Goal: Download file/media

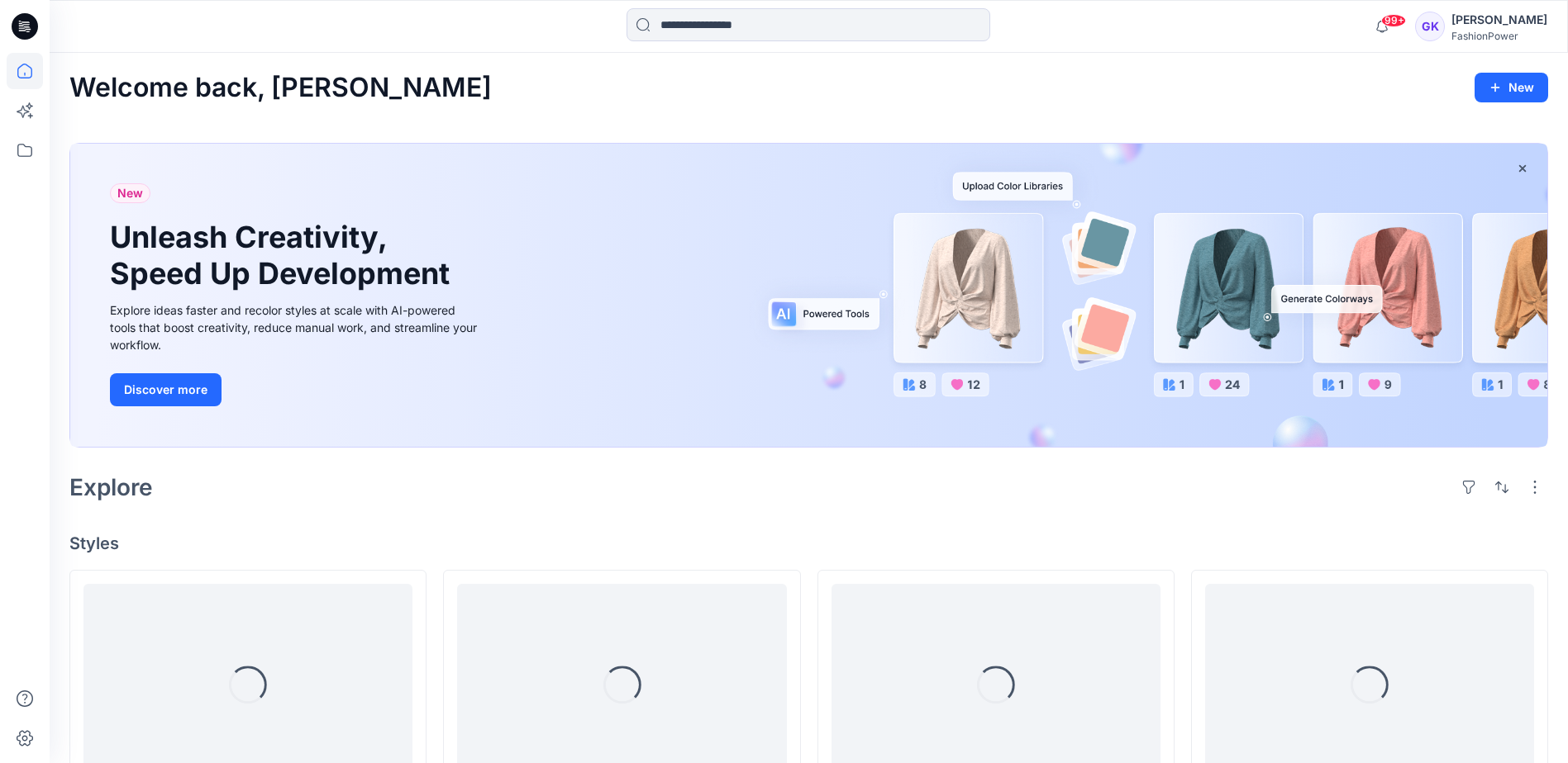
click at [745, 34] on input at bounding box center [808, 25] width 364 height 34
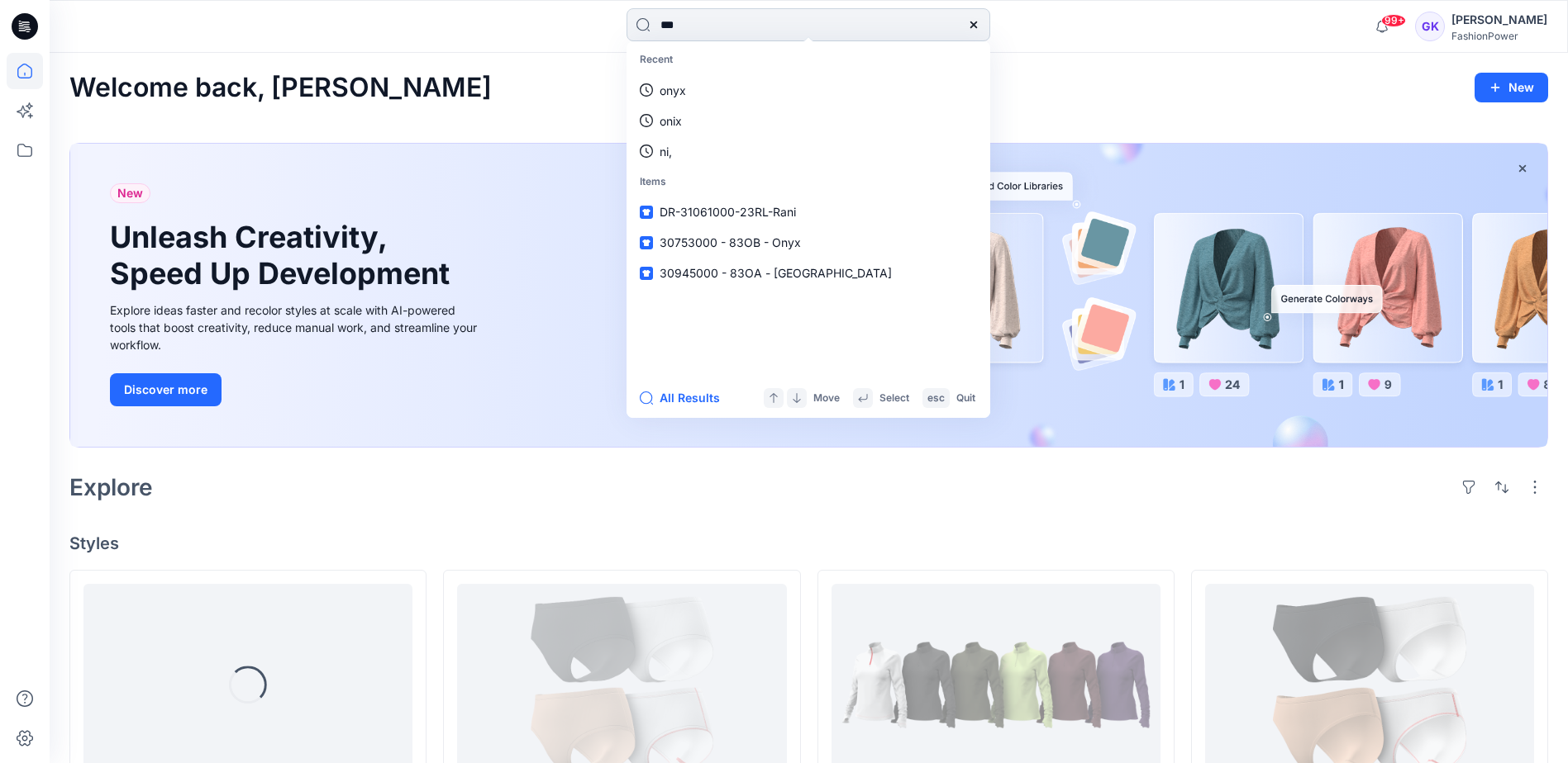
type input "****"
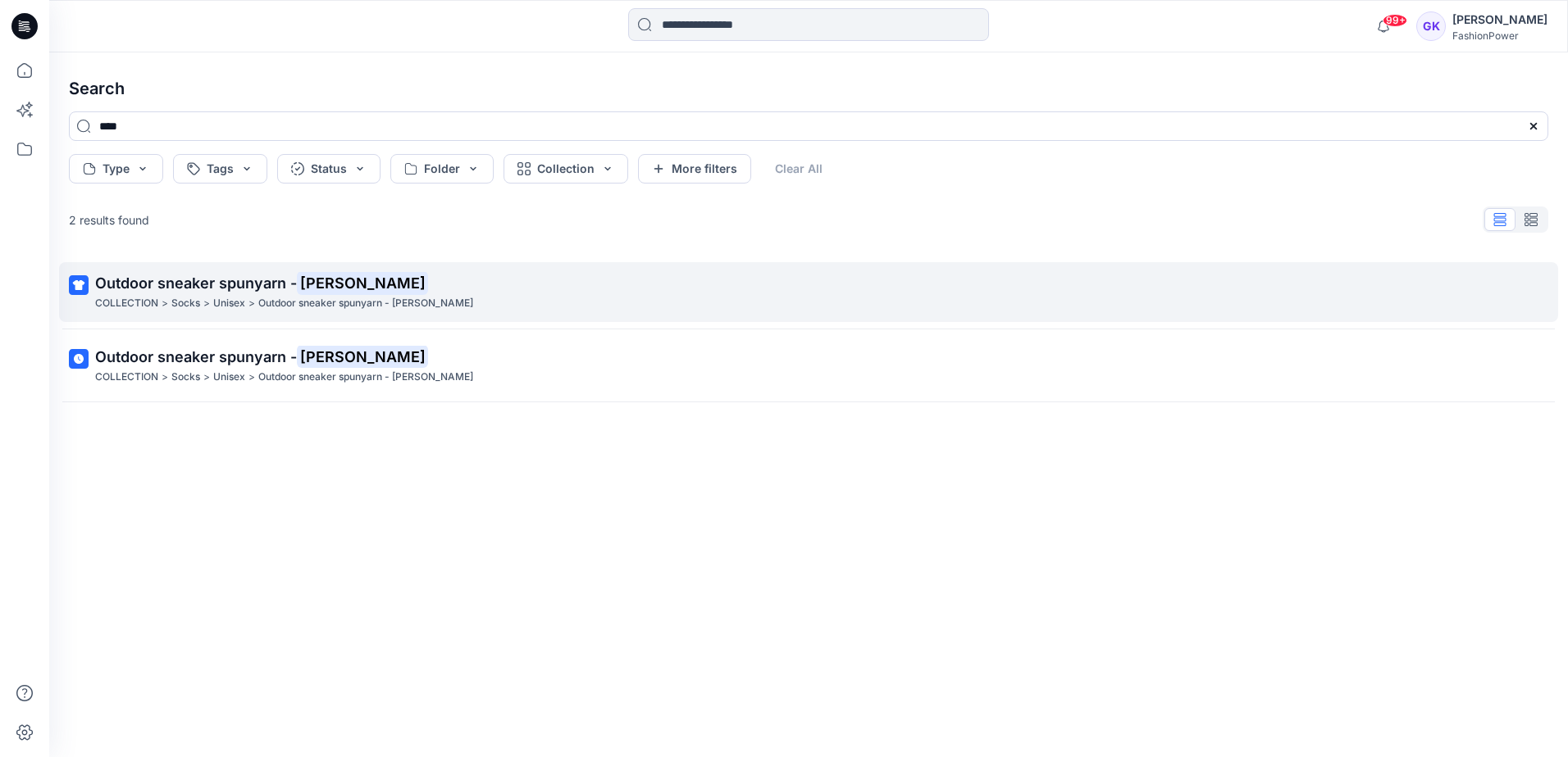
click at [212, 289] on span "Outdoor sneaker spunyarn -" at bounding box center [196, 283] width 201 height 17
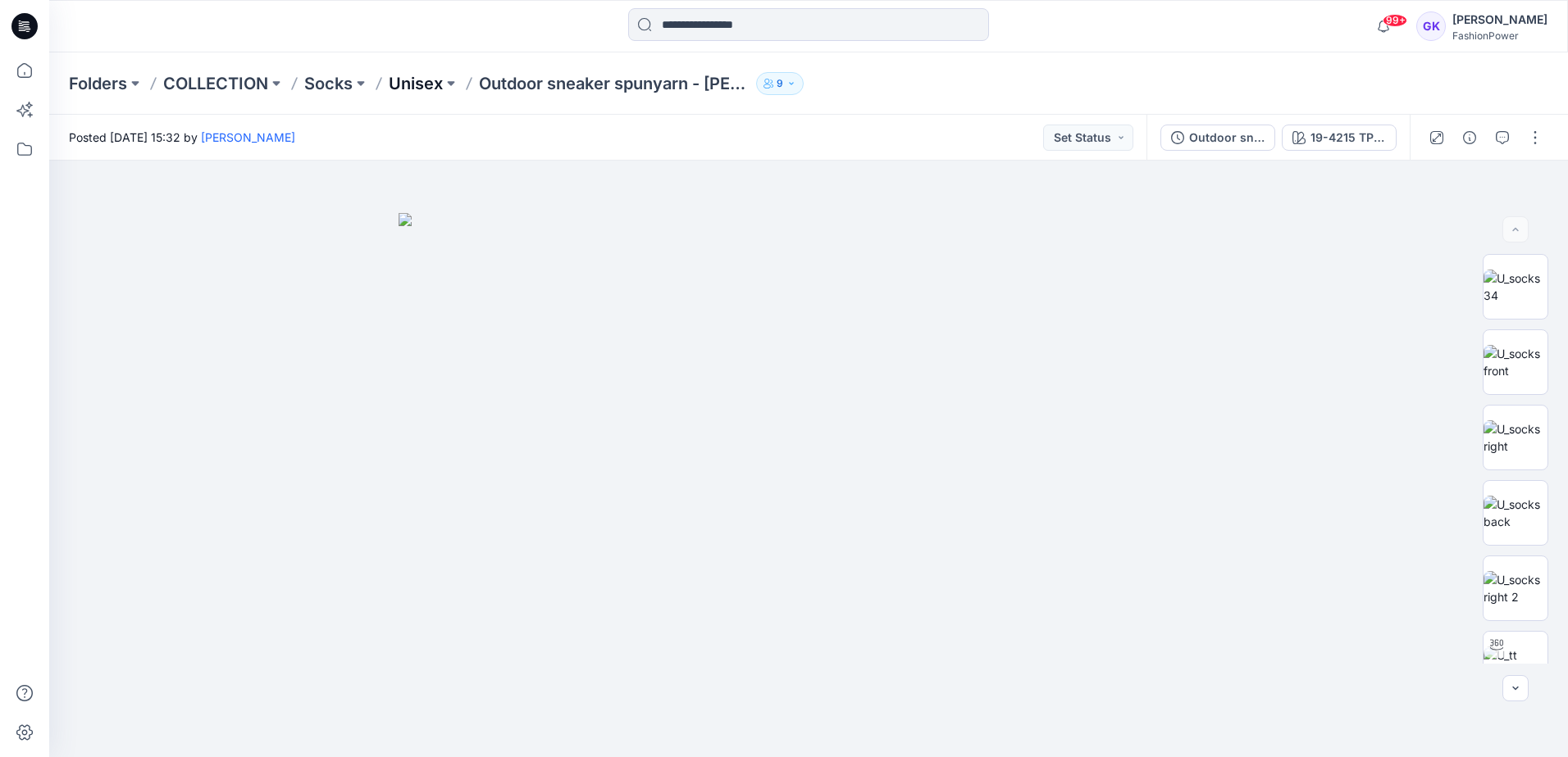
click at [408, 84] on p "Unisex" at bounding box center [415, 84] width 54 height 23
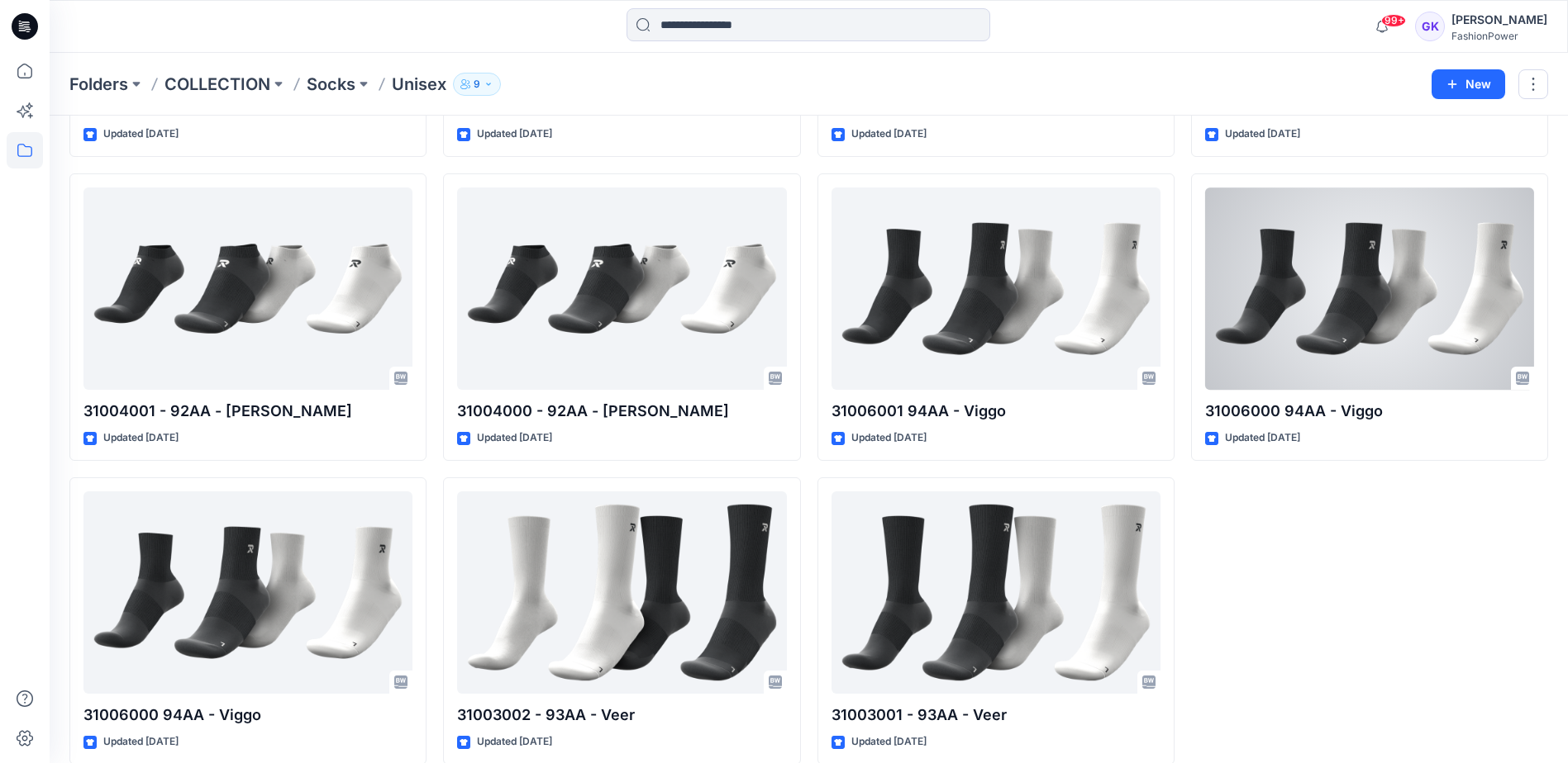
scroll to position [641, 0]
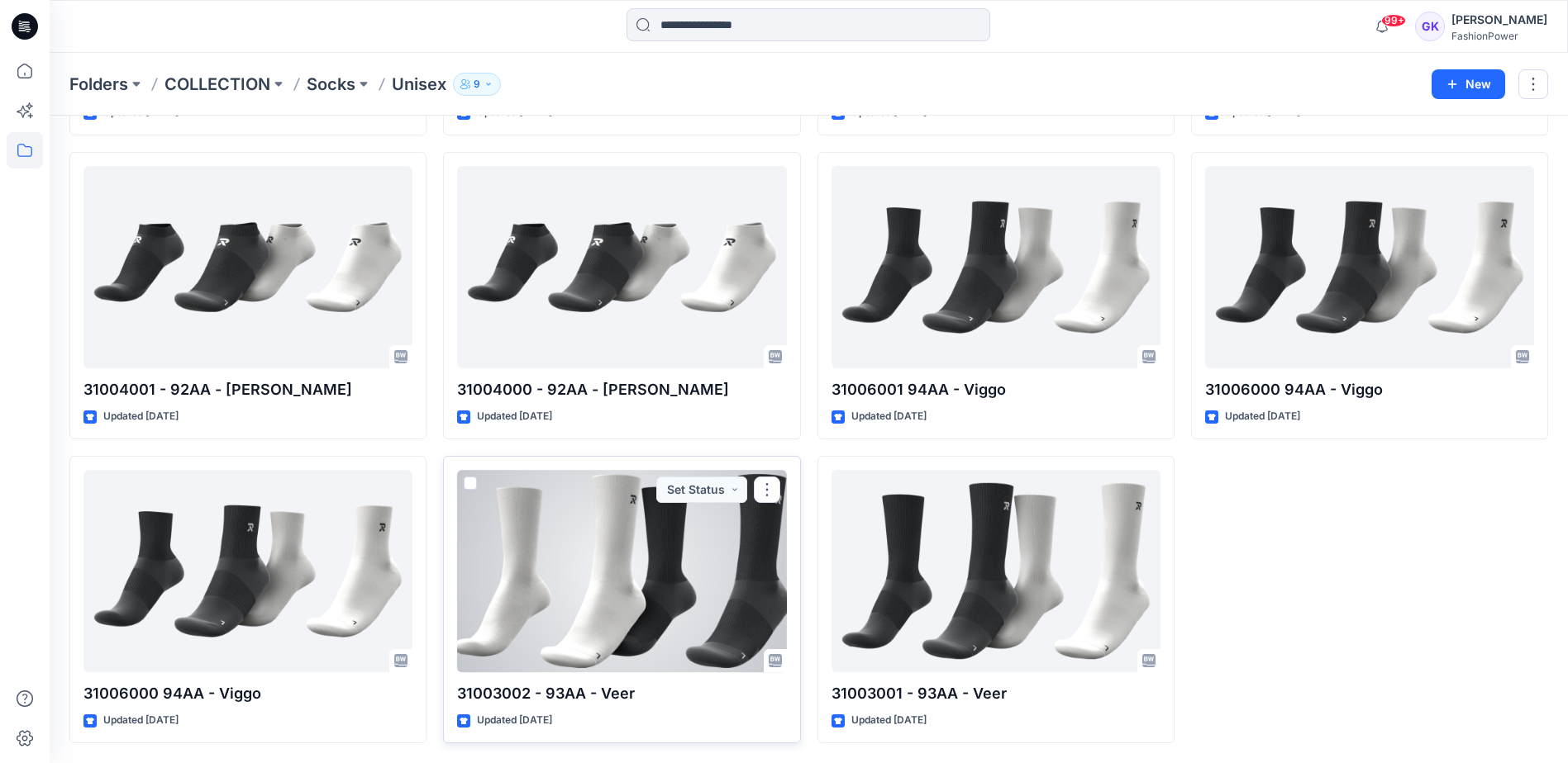
click at [632, 625] on div at bounding box center [621, 571] width 329 height 202
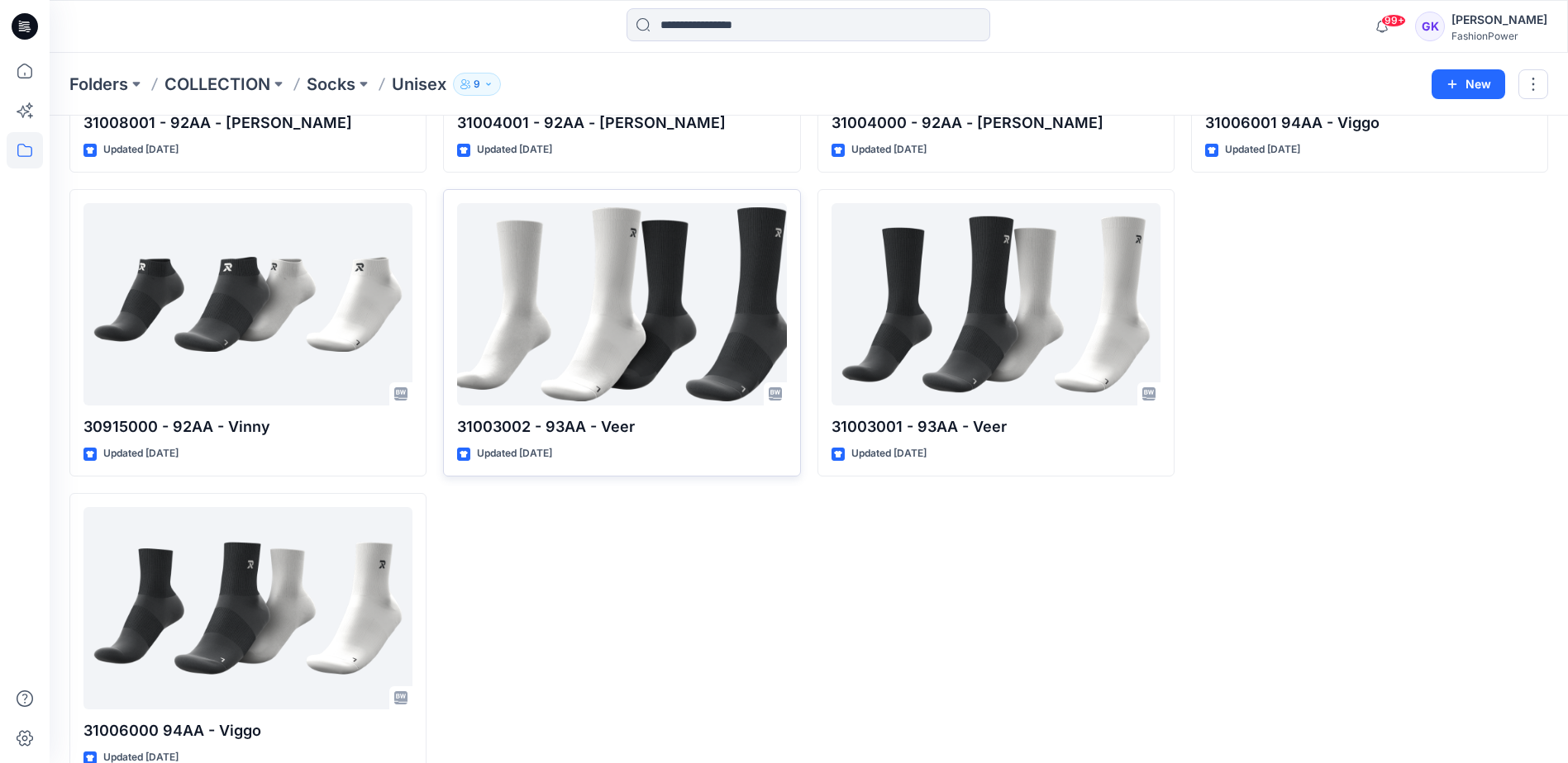
scroll to position [909, 0]
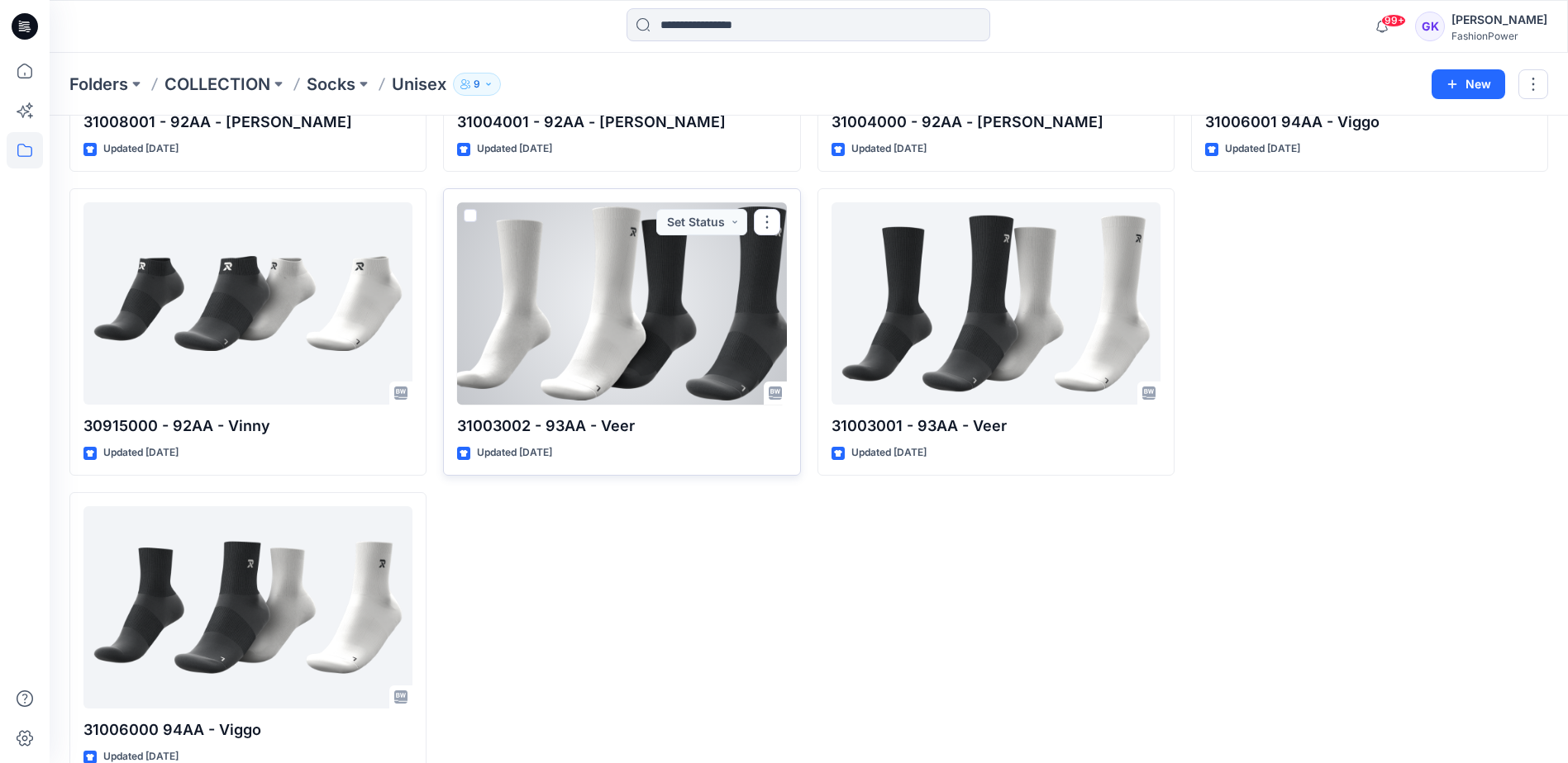
click at [693, 352] on div at bounding box center [621, 303] width 329 height 202
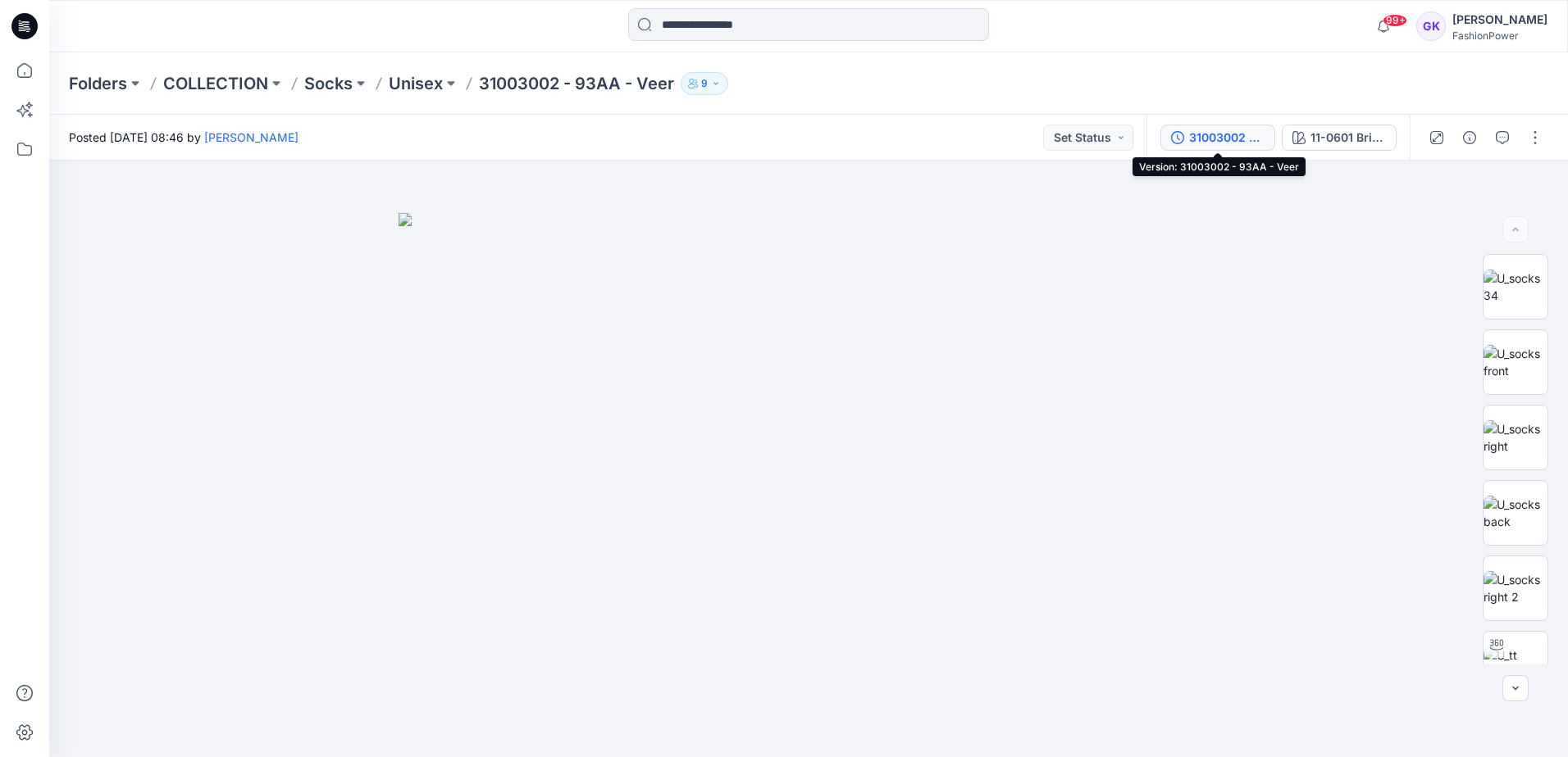
click at [1228, 134] on div "31003002 - 93AA - Veer" at bounding box center [1226, 137] width 75 height 18
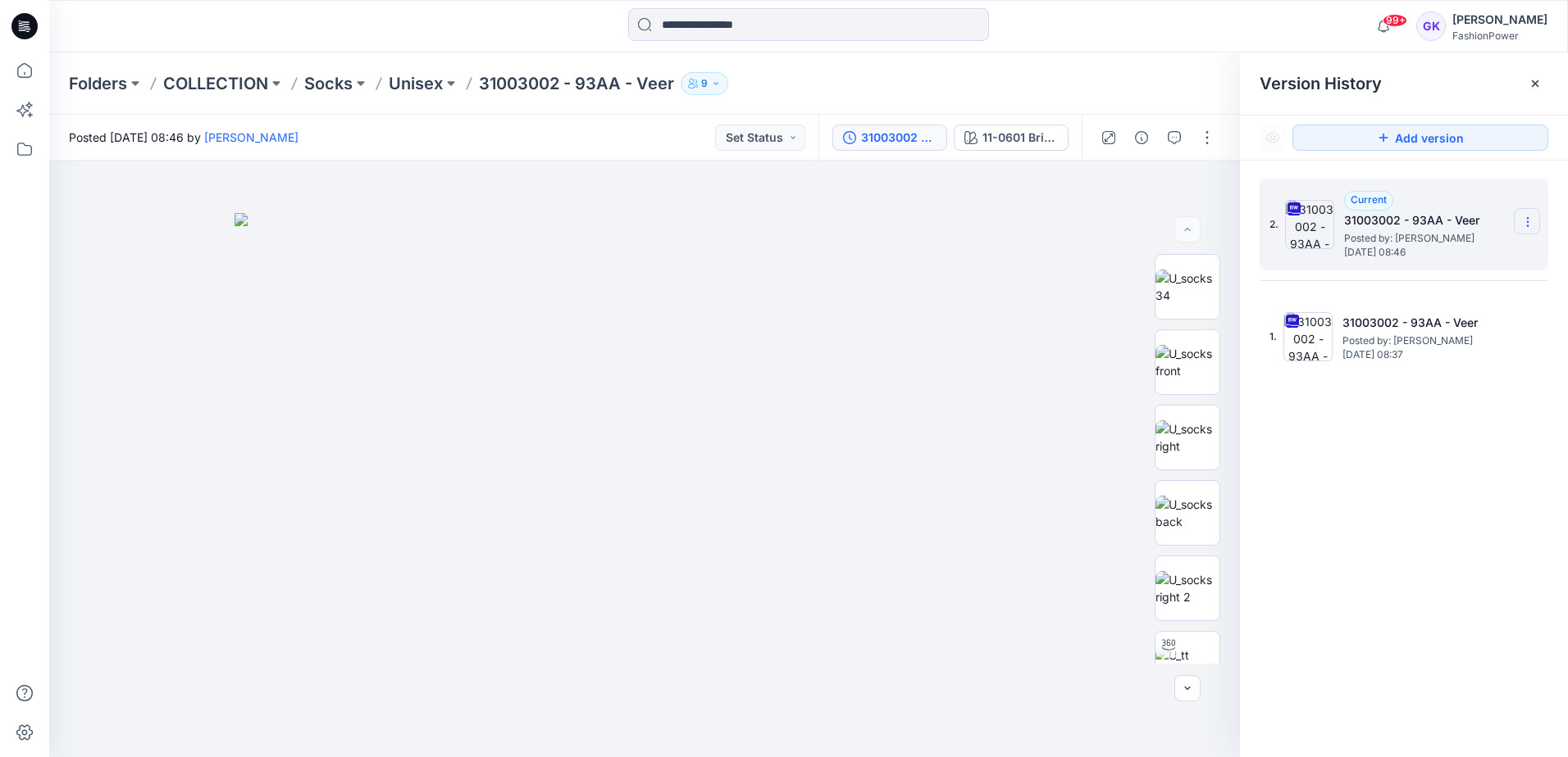
click at [1523, 231] on section at bounding box center [1527, 221] width 27 height 27
click at [1438, 254] on span "Download Source BW File" at bounding box center [1444, 254] width 138 height 20
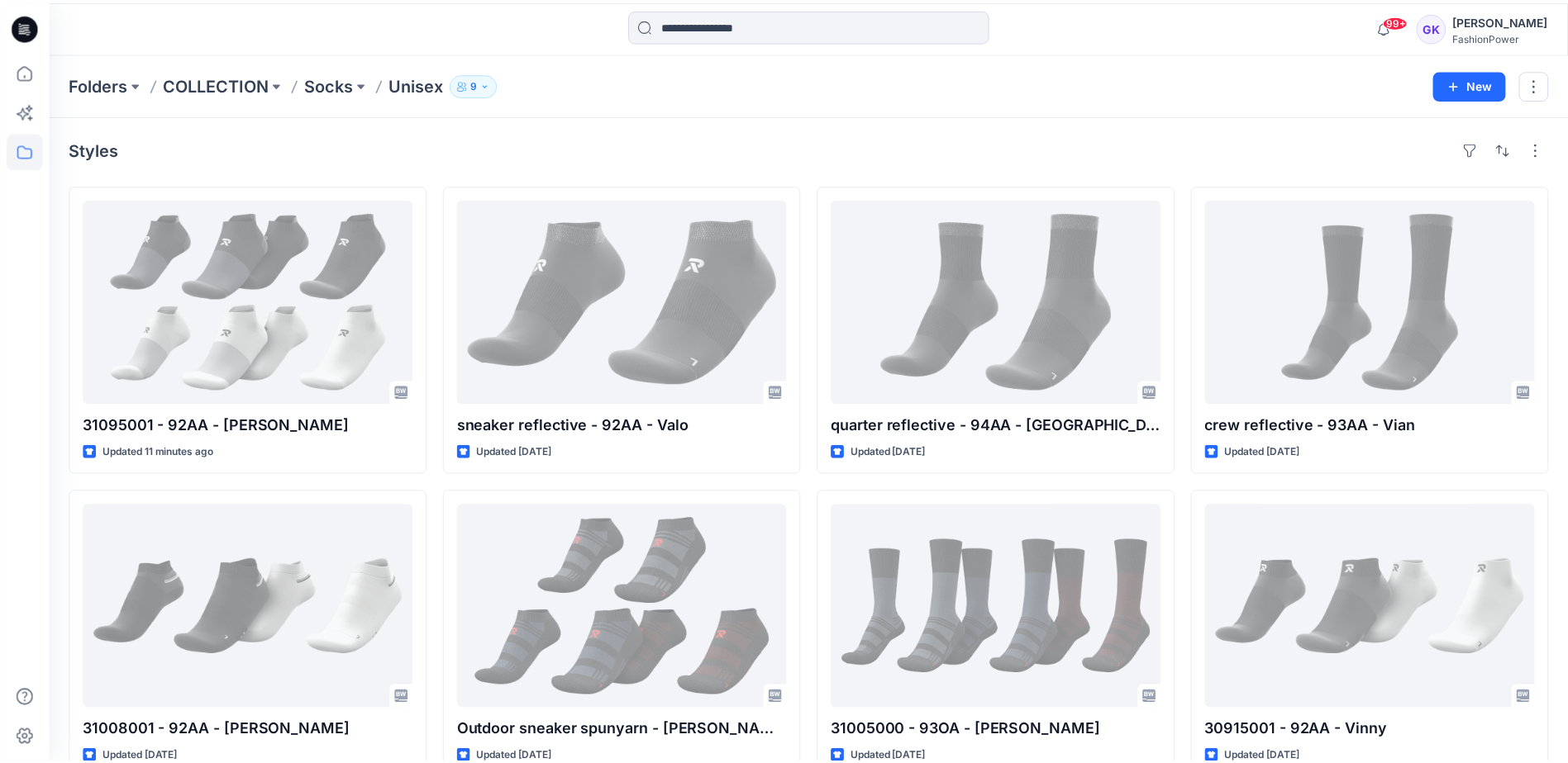
scroll to position [641, 0]
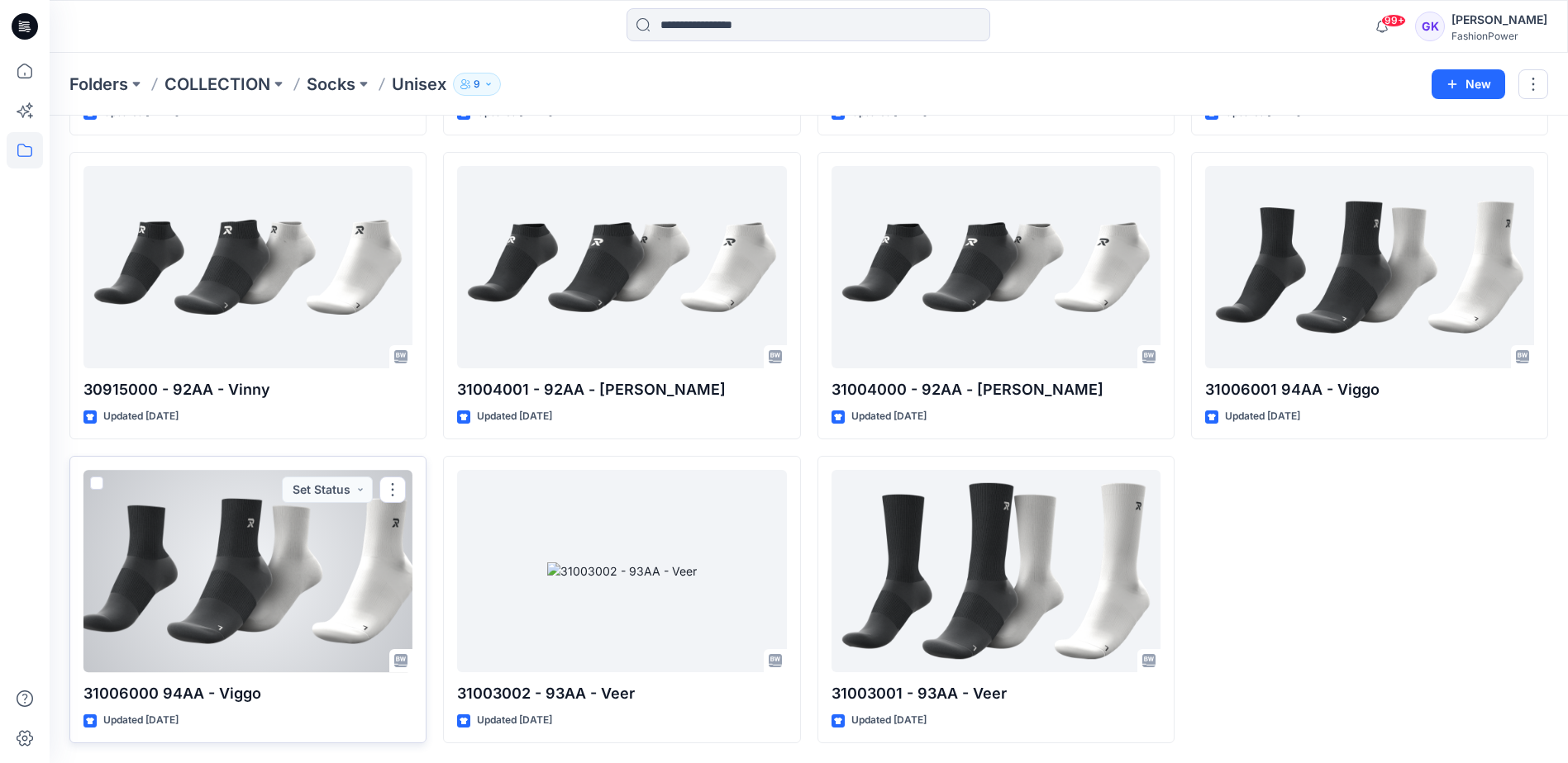
click at [329, 587] on div at bounding box center [247, 571] width 329 height 202
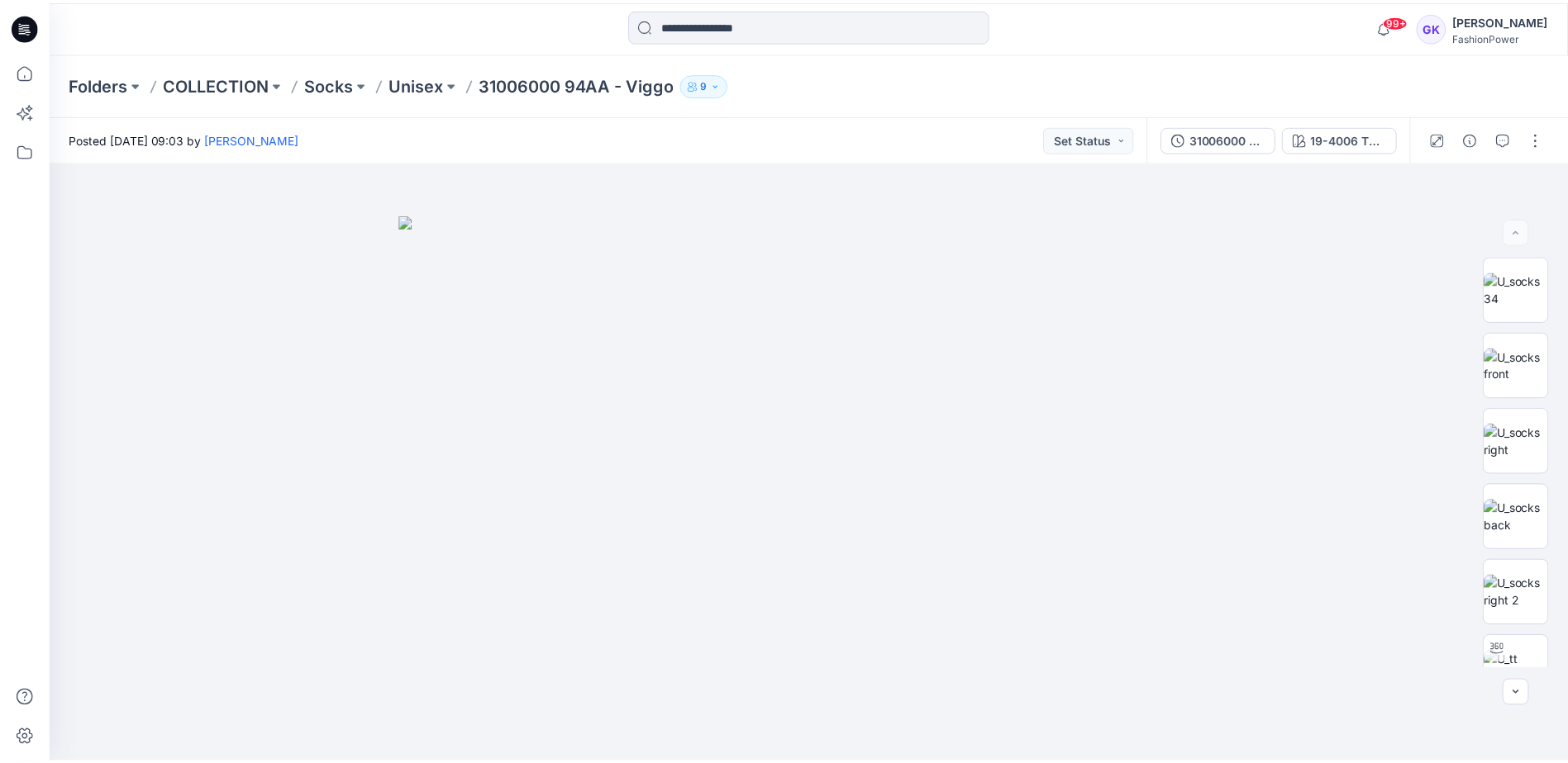
scroll to position [641, 0]
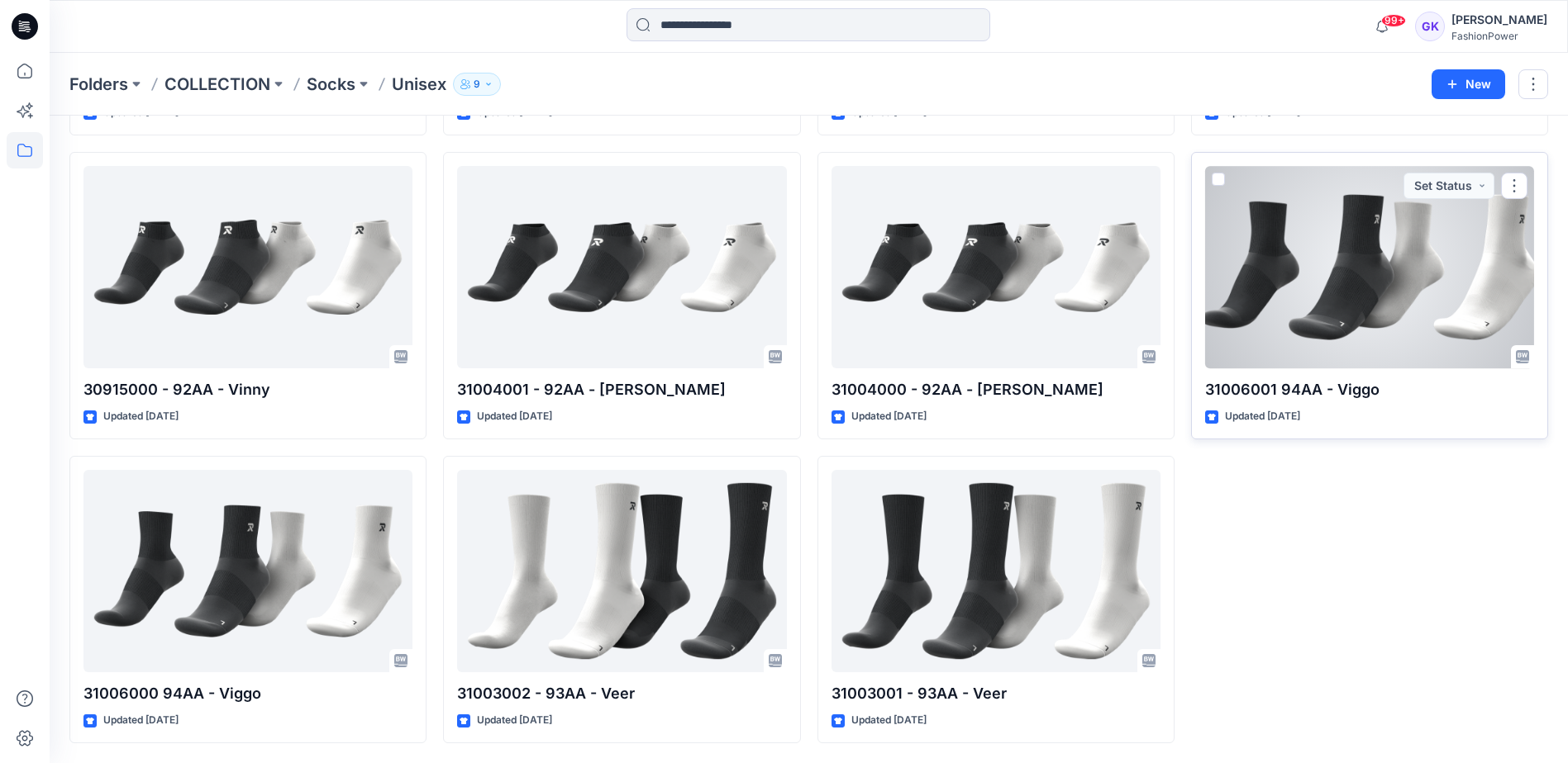
click at [1359, 336] on div at bounding box center [1369, 266] width 329 height 202
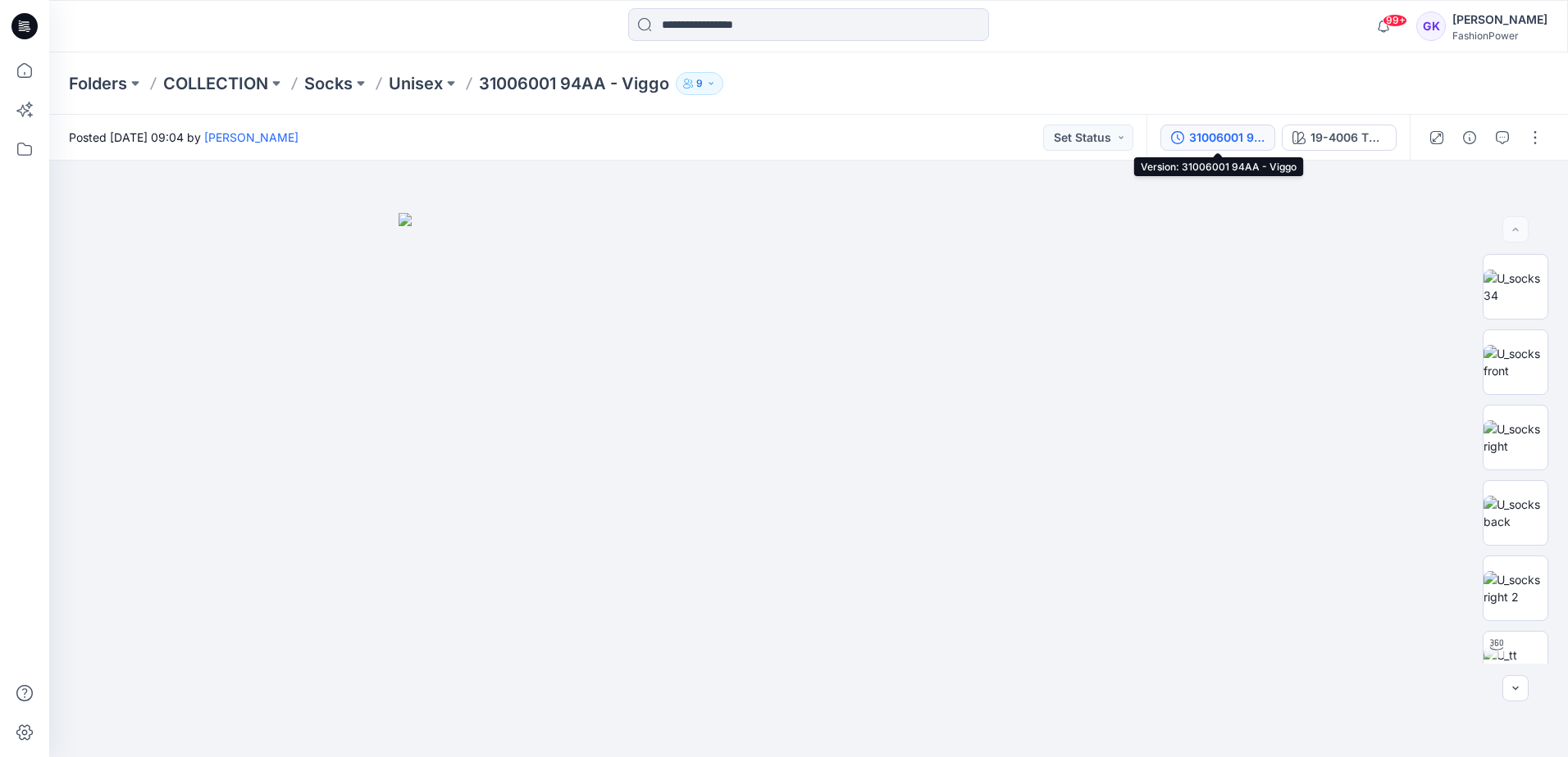
click at [1246, 140] on div "31006001 94AA - Viggo" at bounding box center [1226, 137] width 75 height 18
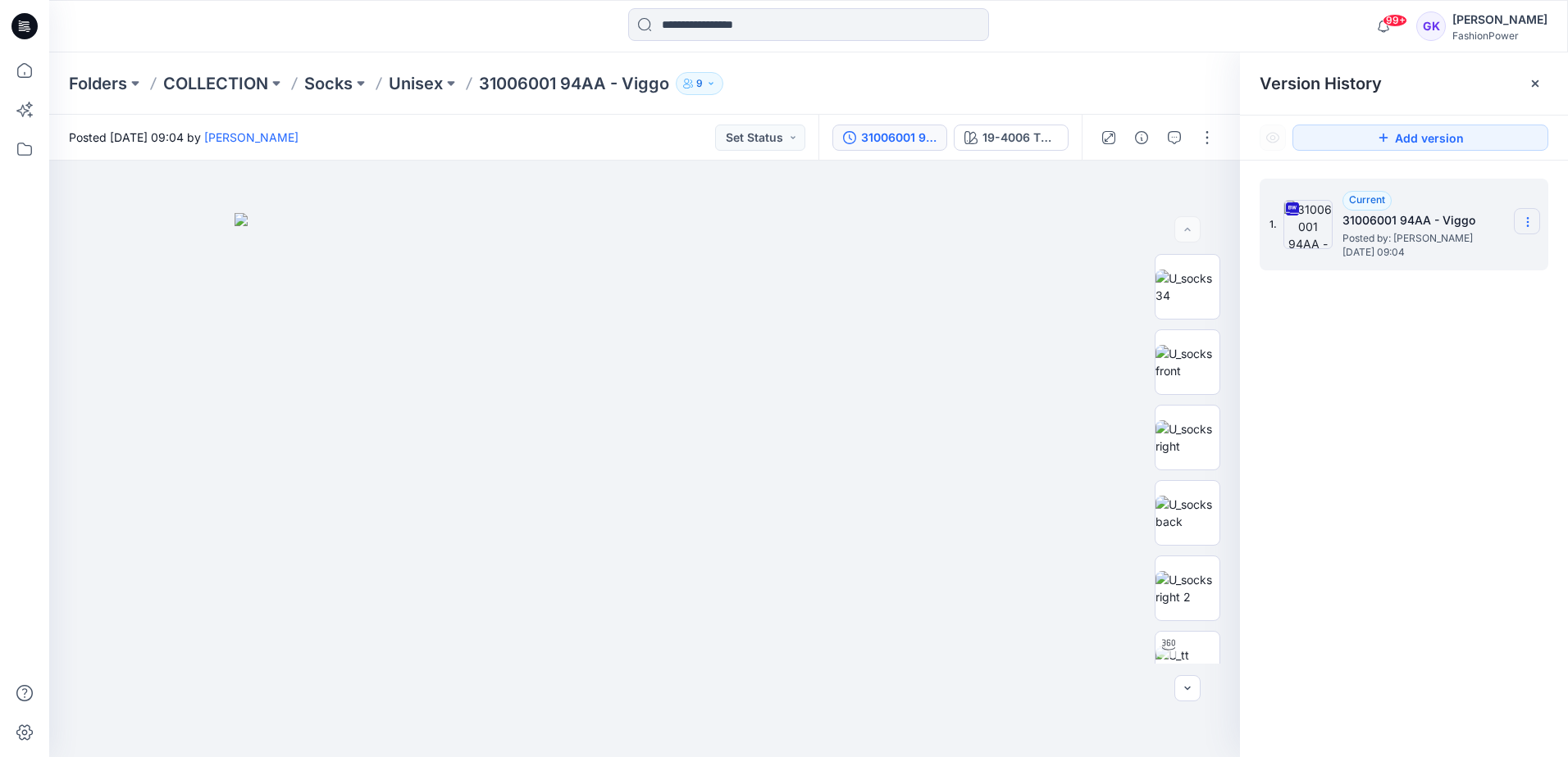
click at [1520, 217] on section at bounding box center [1527, 221] width 27 height 27
click at [1461, 258] on span "Download Source BW File" at bounding box center [1444, 254] width 138 height 20
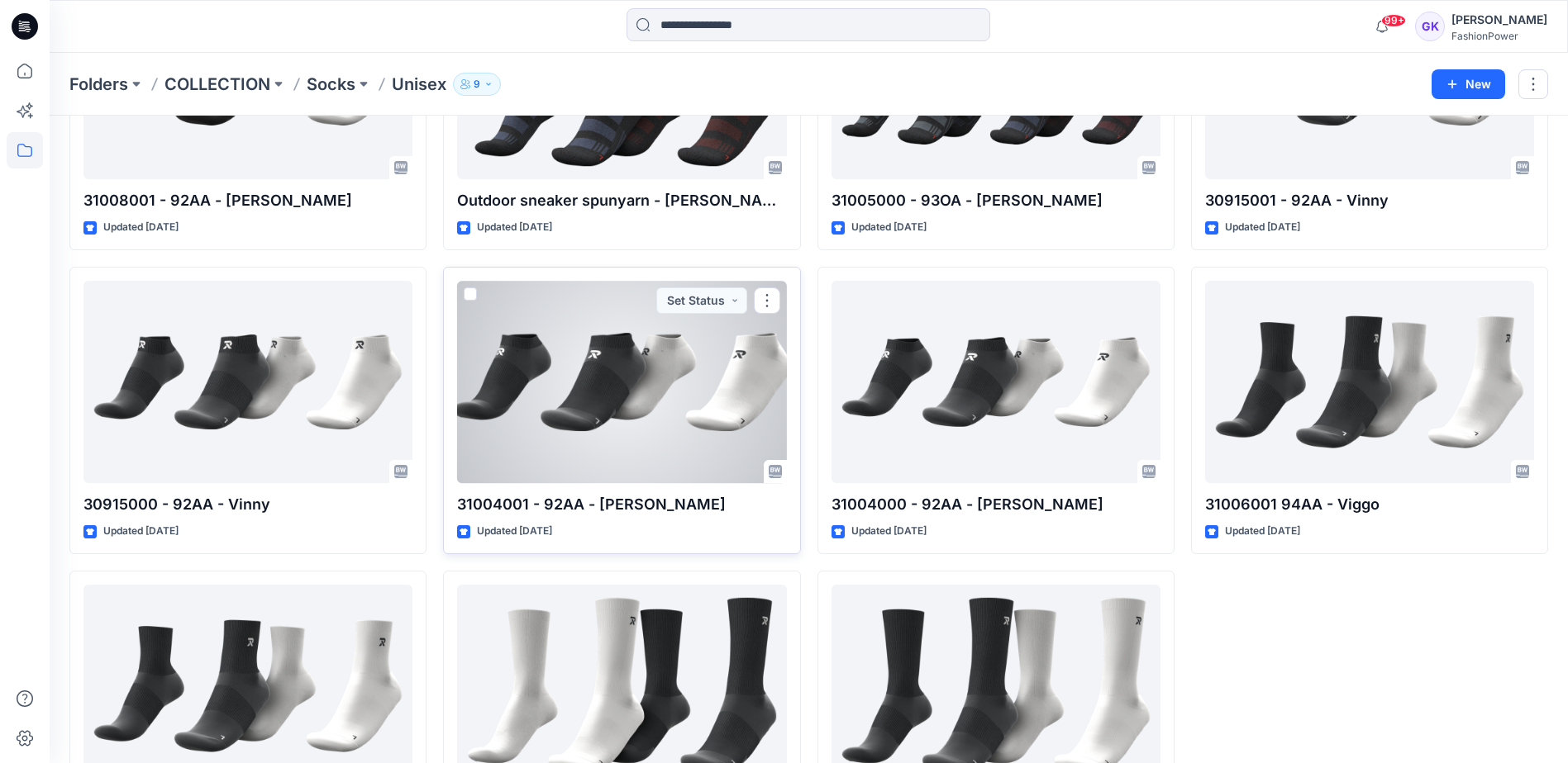
scroll to position [476, 0]
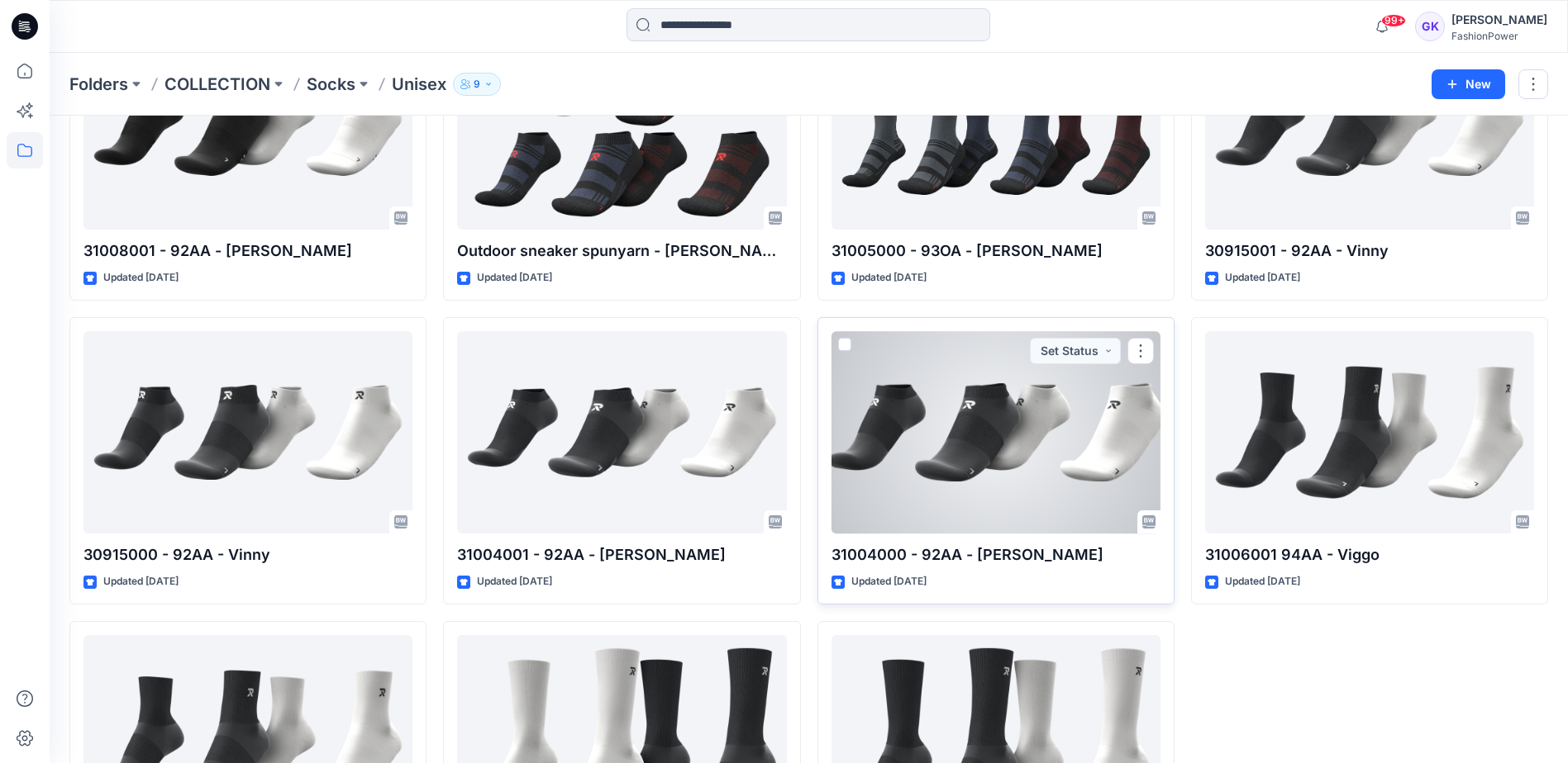
click at [952, 442] on div at bounding box center [995, 432] width 329 height 202
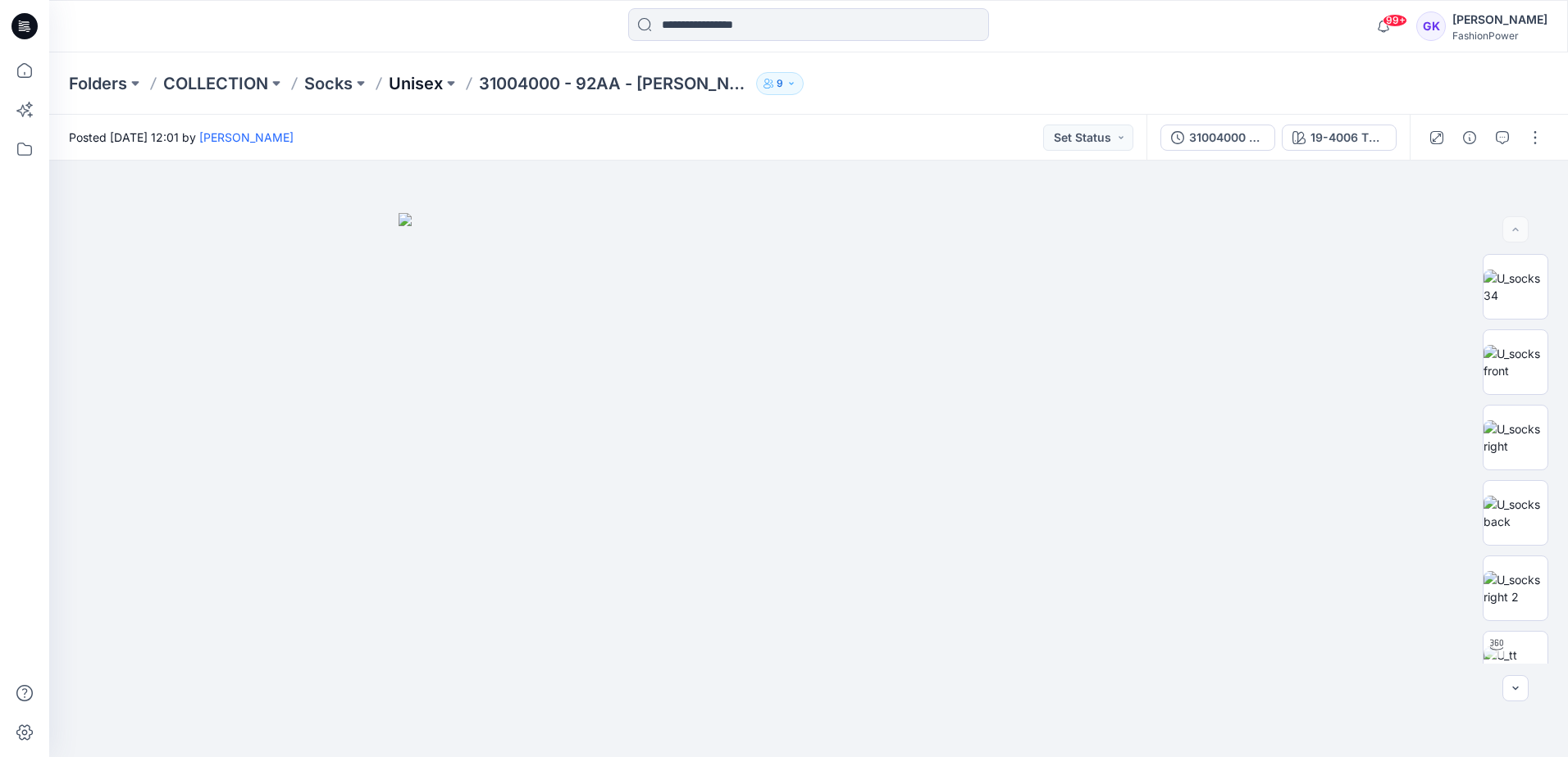
click at [414, 79] on p "Unisex" at bounding box center [415, 84] width 54 height 23
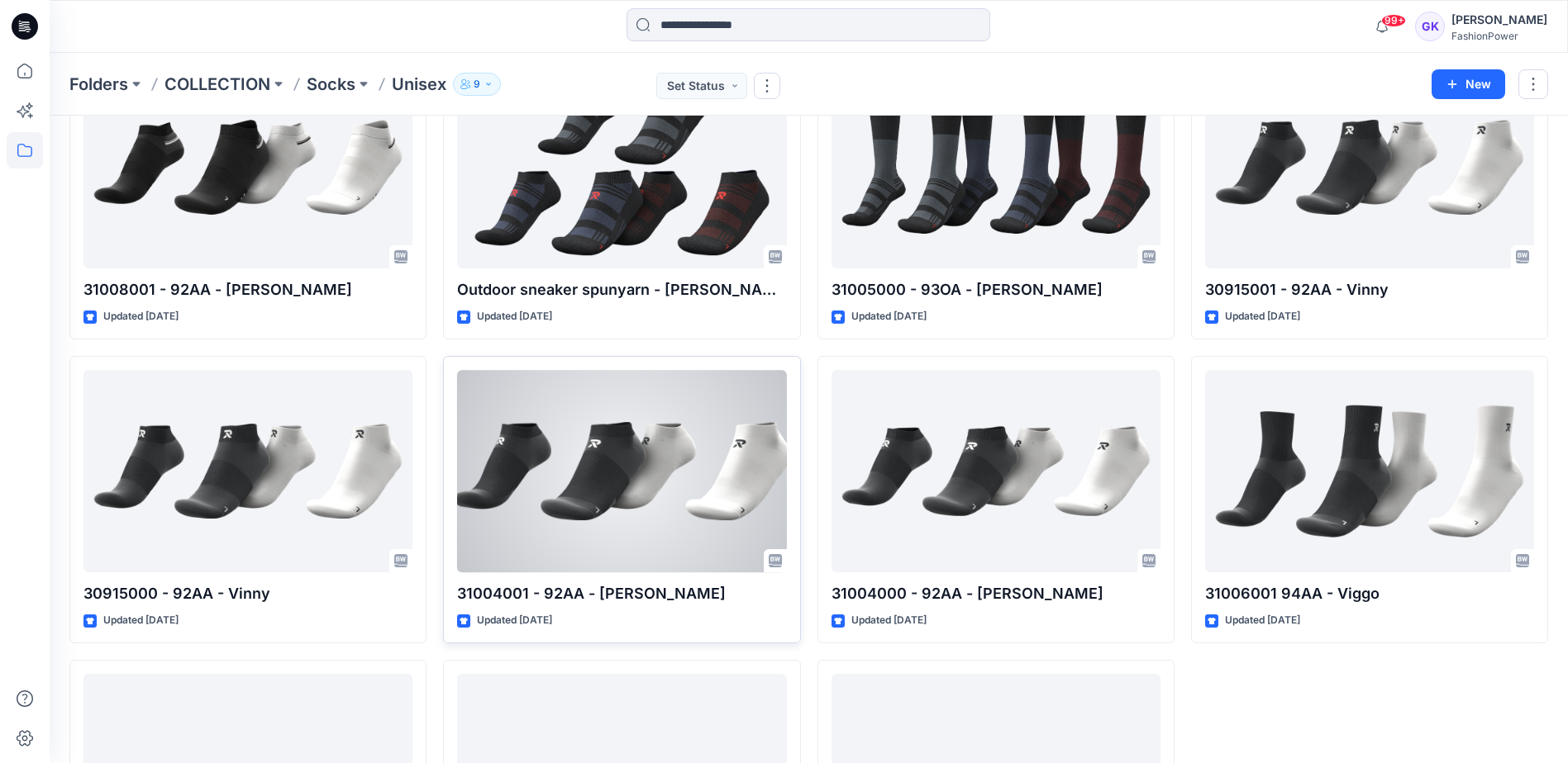
scroll to position [496, 0]
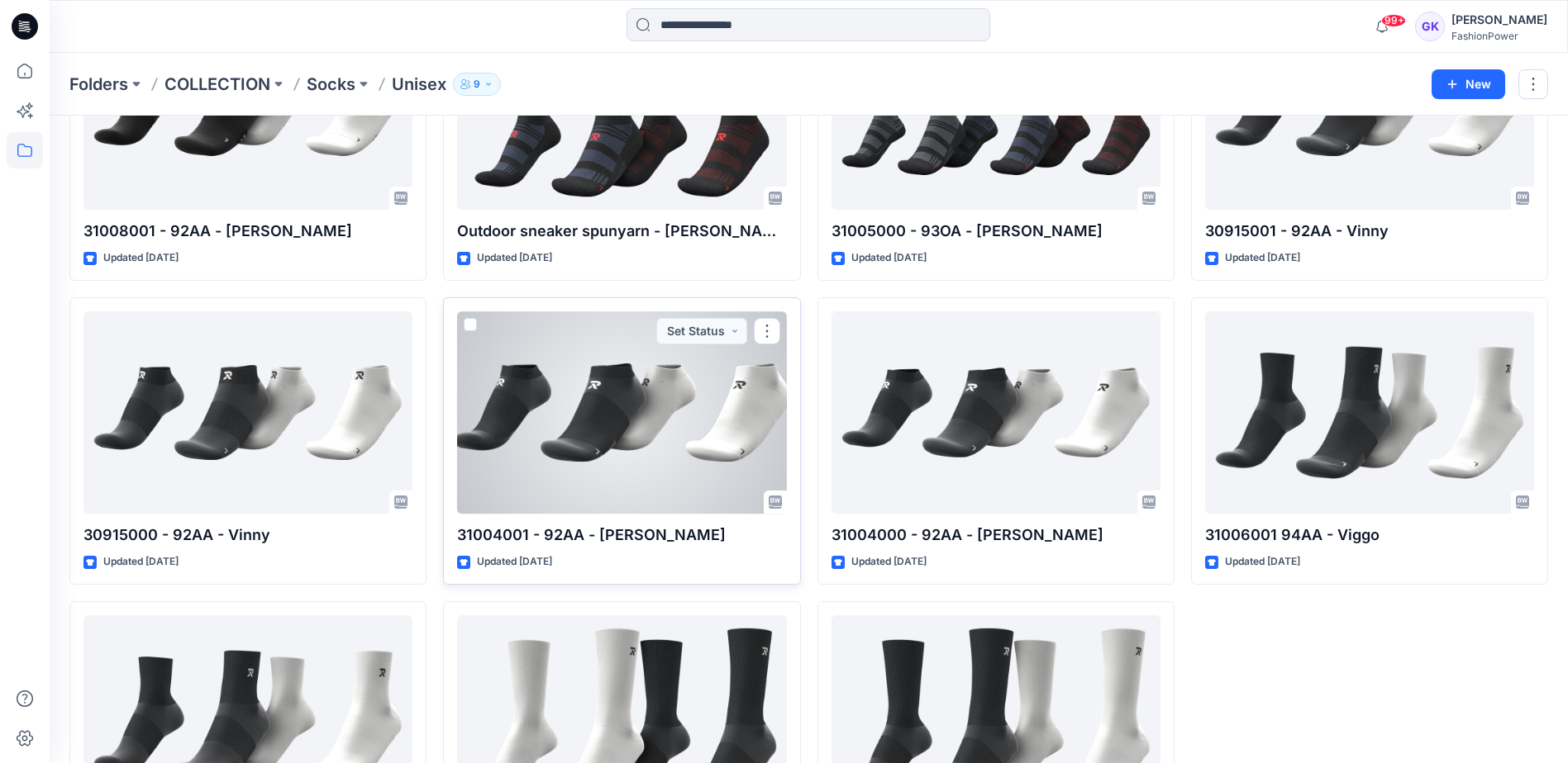
click at [647, 398] on div at bounding box center [621, 412] width 329 height 202
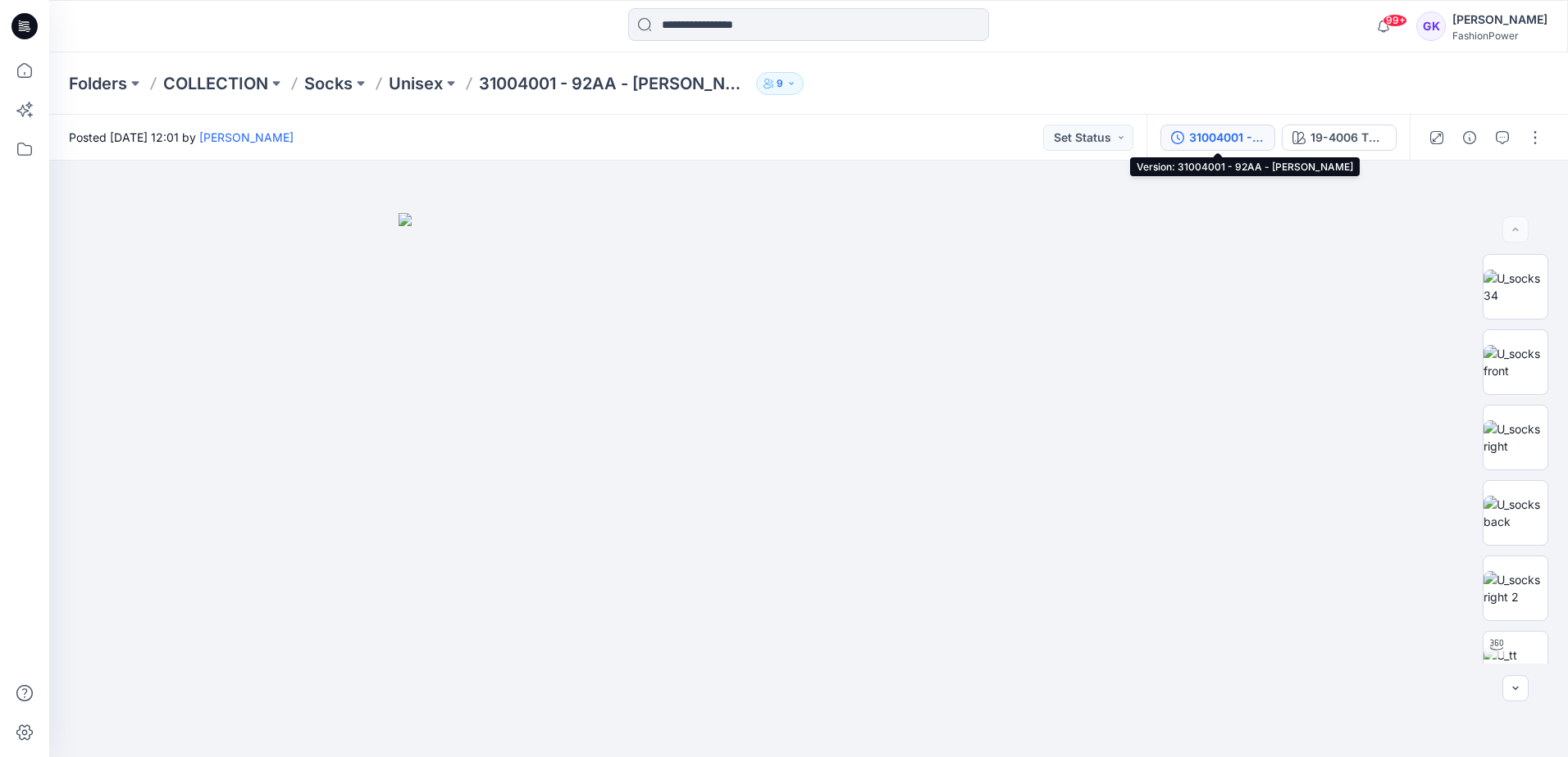
click at [1240, 135] on div "31004001 - 92AA - [PERSON_NAME]" at bounding box center [1226, 137] width 75 height 18
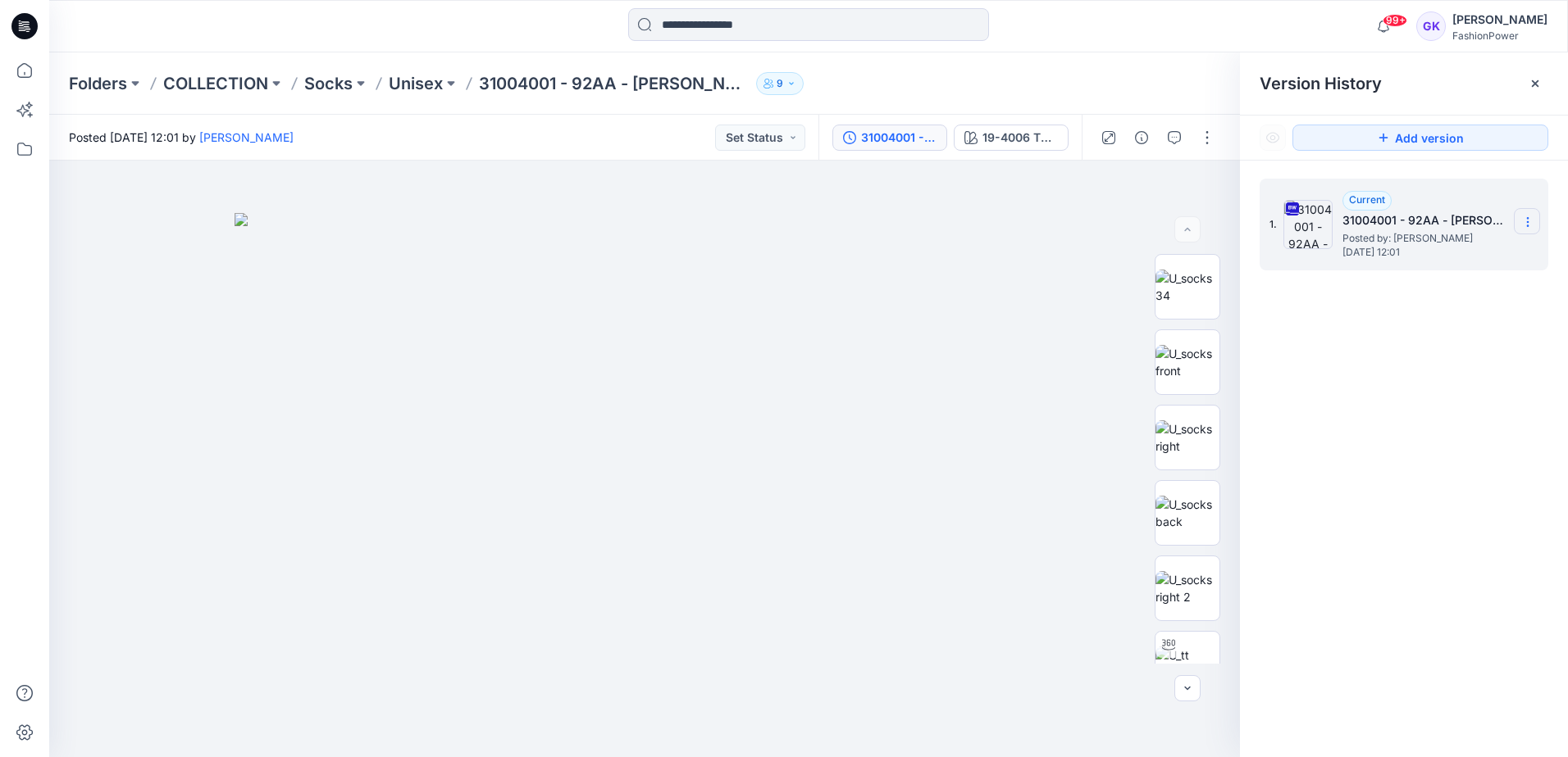
click at [1527, 220] on icon at bounding box center [1527, 222] width 13 height 13
click at [1448, 254] on span "Download Source BW File" at bounding box center [1444, 254] width 138 height 20
click at [409, 79] on p "Unisex" at bounding box center [415, 84] width 54 height 23
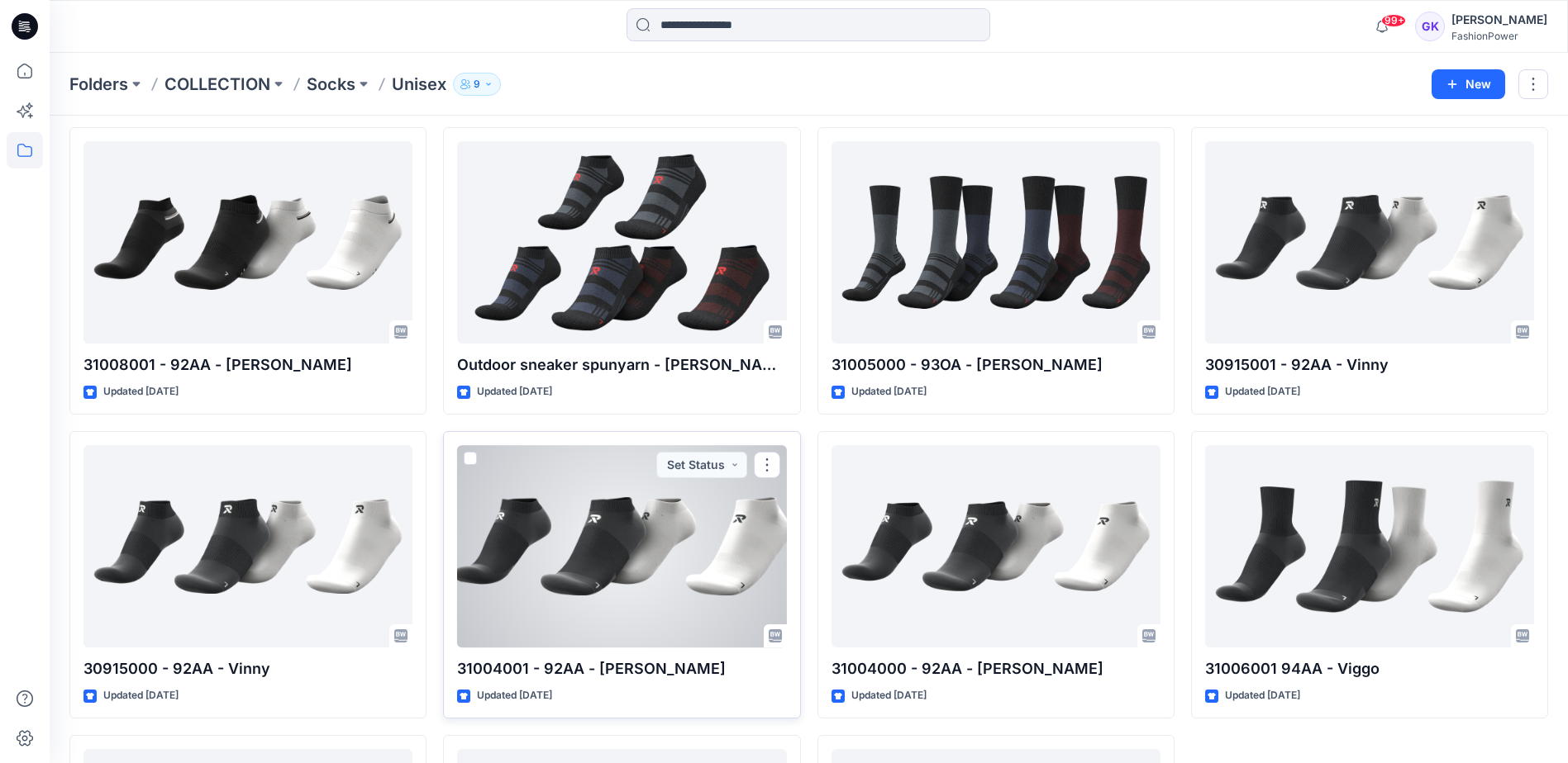
scroll to position [330, 0]
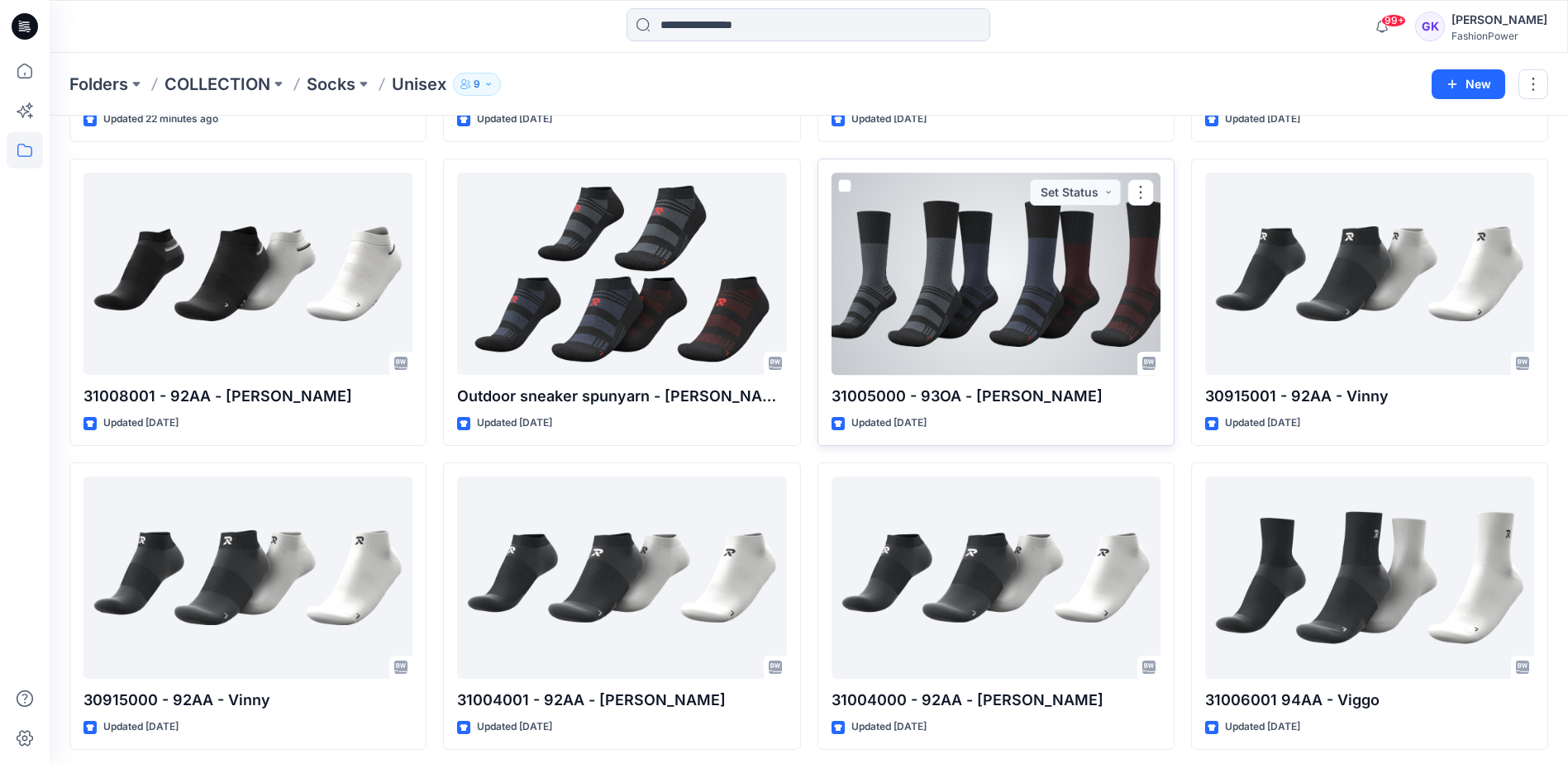
click at [1076, 298] on div at bounding box center [995, 273] width 329 height 202
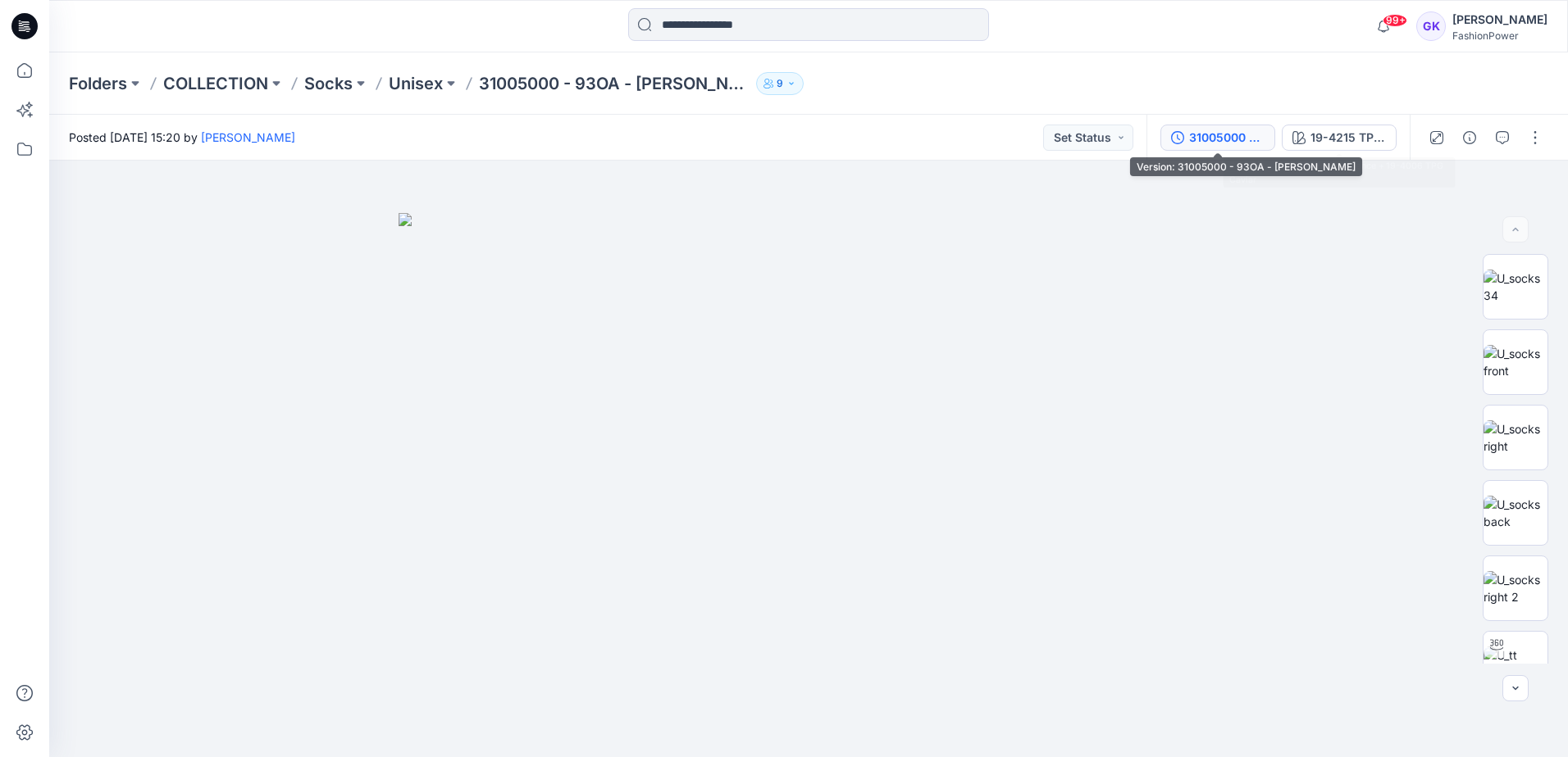
click at [1252, 141] on div "31005000 - 93OA - [PERSON_NAME]" at bounding box center [1226, 137] width 75 height 18
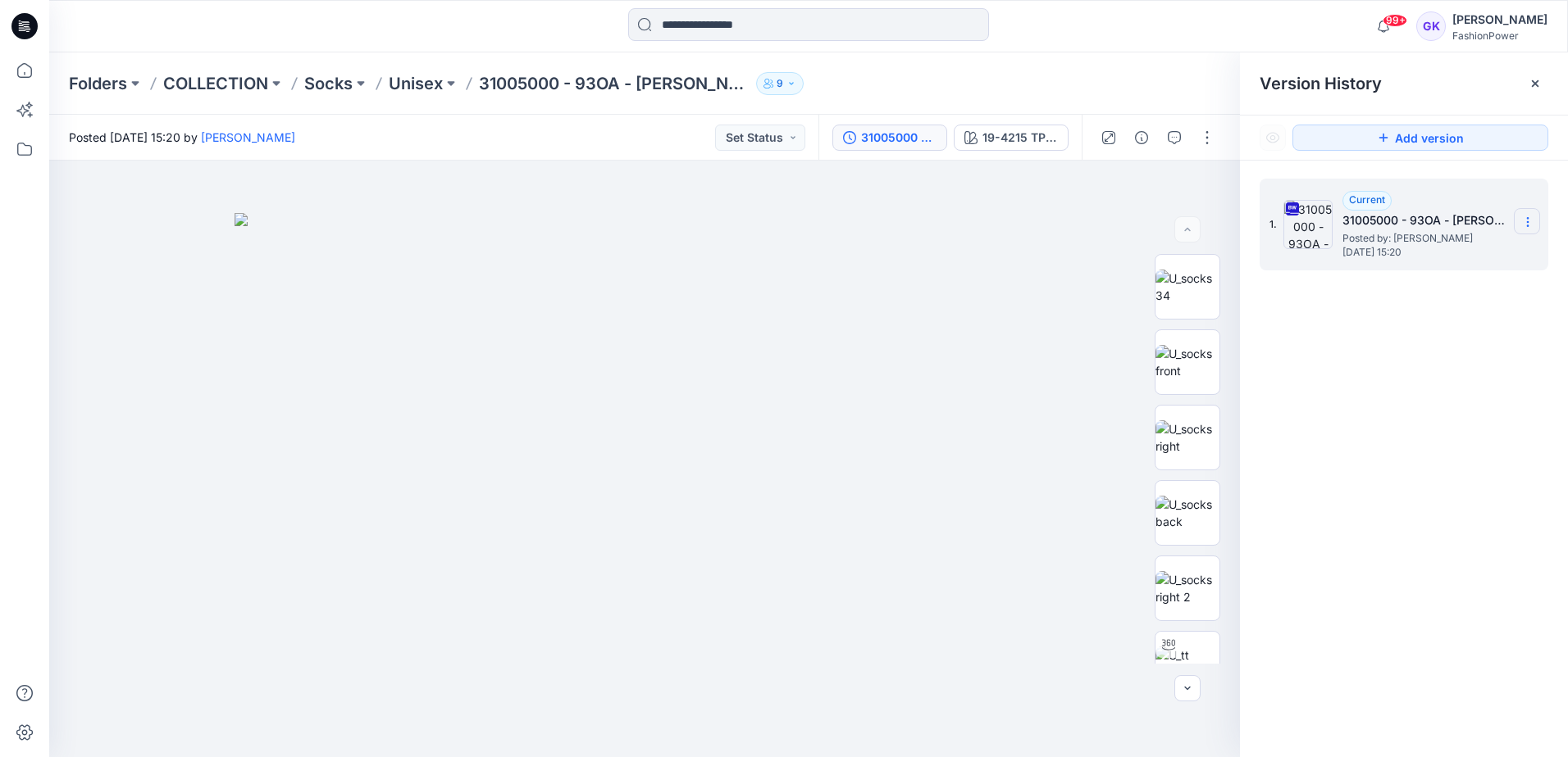
click at [1527, 216] on icon at bounding box center [1527, 222] width 13 height 13
click at [1471, 247] on span "Download Source BW File" at bounding box center [1444, 254] width 138 height 20
